Goal: Navigation & Orientation: Find specific page/section

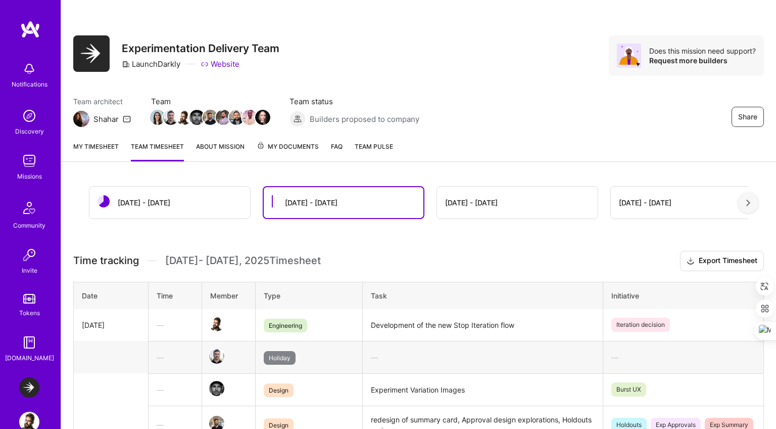
scroll to position [105, 0]
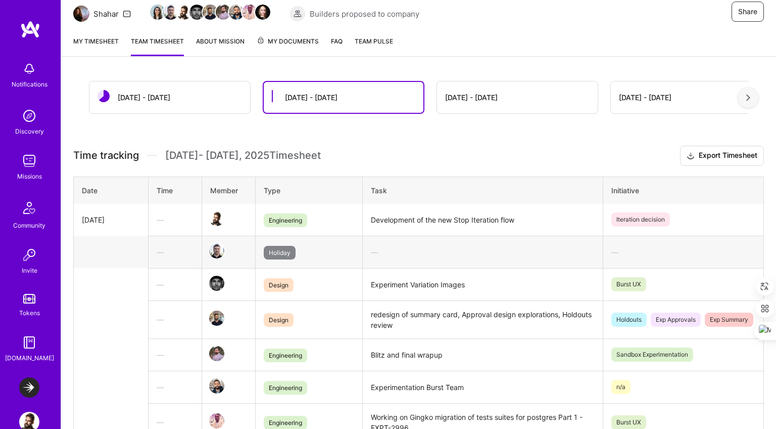
click at [31, 167] on img at bounding box center [29, 161] width 20 height 20
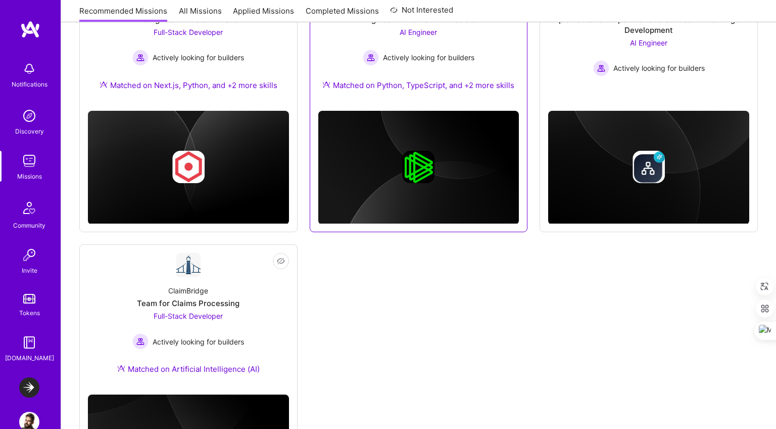
scroll to position [756, 0]
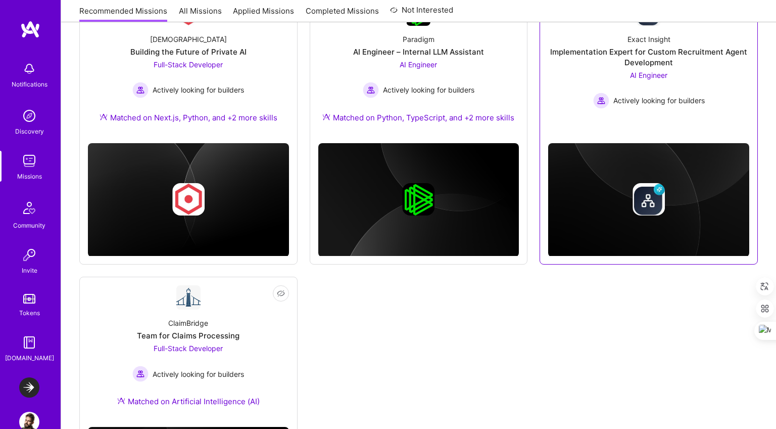
click at [626, 110] on link "Not Interested Exact Insight Implementation Expert for Custom Recruitment Agent…" at bounding box center [648, 63] width 201 height 123
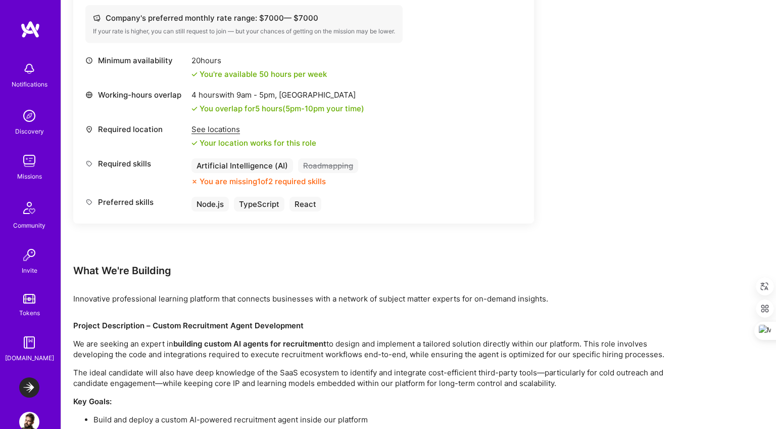
scroll to position [234, 0]
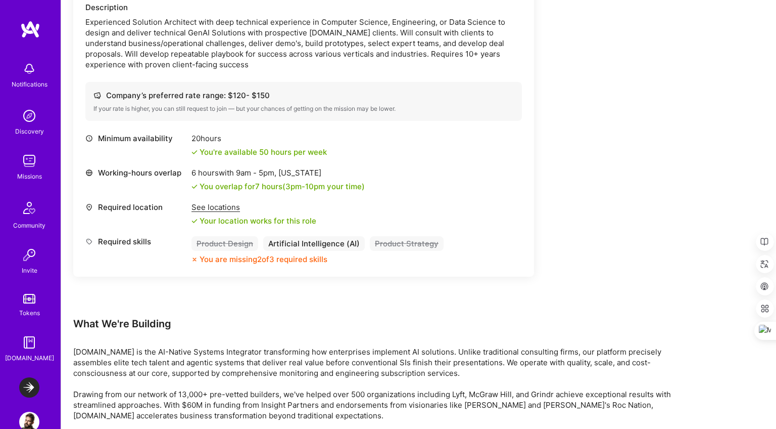
scroll to position [1406, 0]
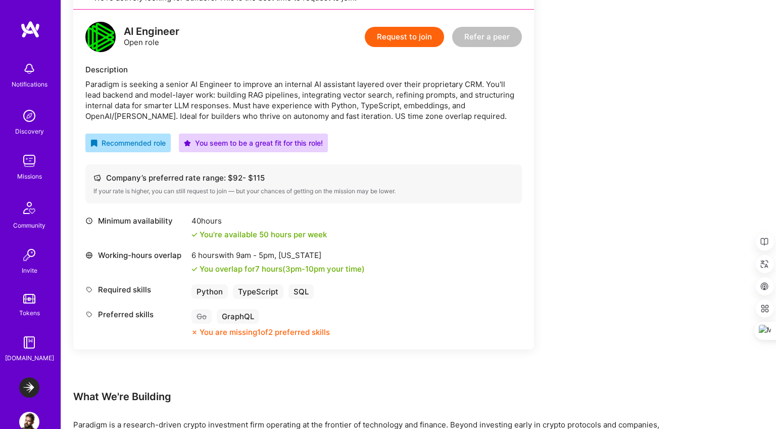
scroll to position [249, 0]
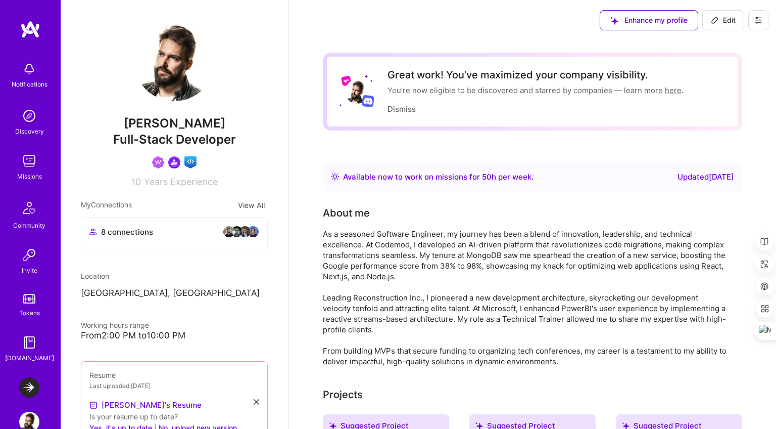
click at [159, 171] on div "Grzegorz Marzencki Full-Stack Developer Community leader Builders leading a mic…" at bounding box center [174, 103] width 187 height 167
click at [155, 161] on img at bounding box center [158, 162] width 12 height 12
